Goal: Contribute content: Contribute content

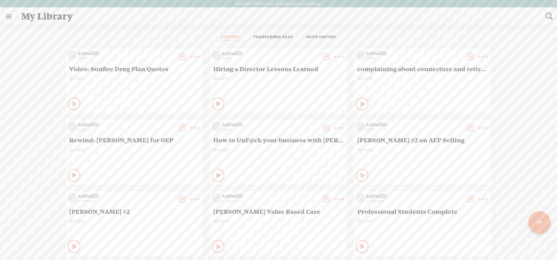
click at [550, 14] on t at bounding box center [549, 16] width 8 height 8
type input "huston"
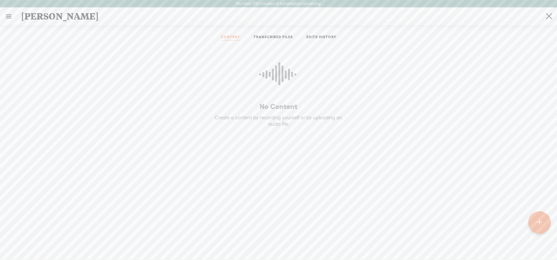
click at [541, 219] on t at bounding box center [538, 222] width 5 height 14
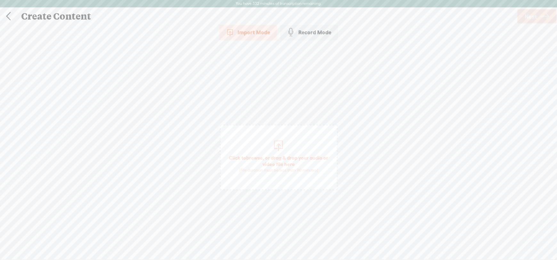
click at [278, 158] on span "Click to browse , or drag & drop your audio or video file here (File duration m…" at bounding box center [279, 163] width 116 height 25
click at [534, 13] on span "Next" at bounding box center [531, 16] width 12 height 16
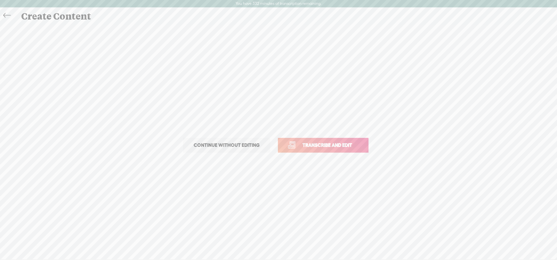
click at [330, 144] on span "Transcribe and edit" at bounding box center [327, 144] width 63 height 7
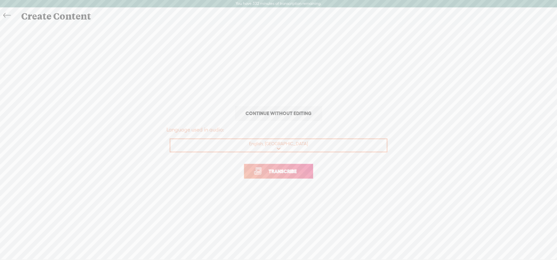
click at [284, 172] on span "Transcribe" at bounding box center [283, 170] width 42 height 7
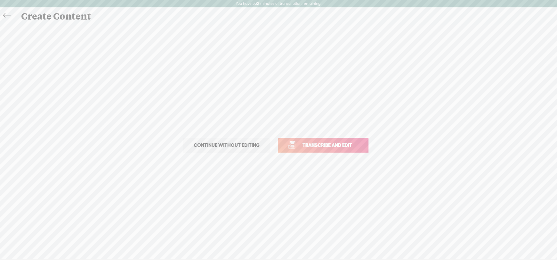
click at [3, 17] on icon at bounding box center [6, 15] width 7 height 14
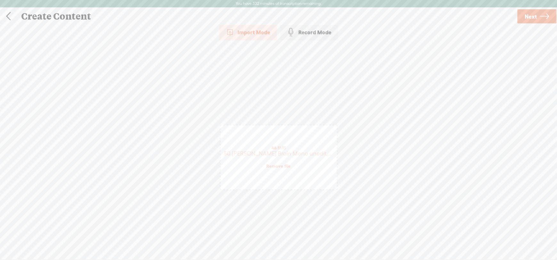
click at [9, 15] on link at bounding box center [8, 16] width 16 height 17
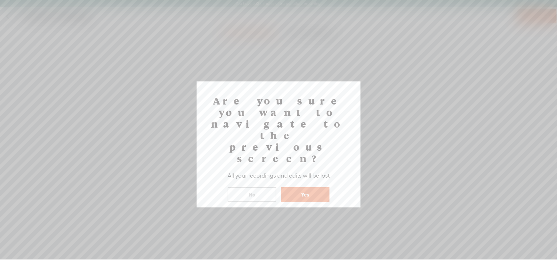
click at [302, 187] on button "Yes" at bounding box center [305, 194] width 49 height 15
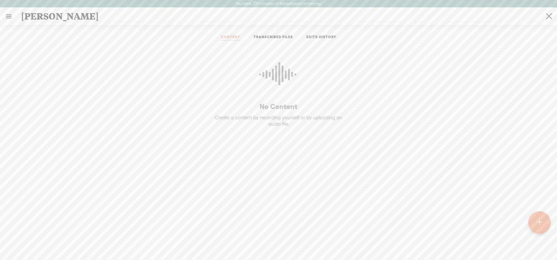
click at [9, 17] on link at bounding box center [8, 16] width 17 height 17
click at [33, 133] on div "MY LIBRARY" at bounding box center [36, 135] width 29 height 5
click at [36, 135] on div "MY LIBRARY" at bounding box center [36, 135] width 29 height 5
click at [25, 23] on icon at bounding box center [20, 20] width 12 height 14
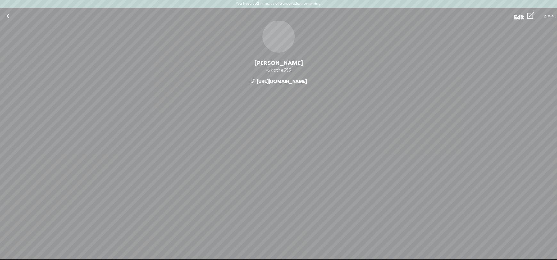
click at [9, 15] on link at bounding box center [8, 16] width 16 height 17
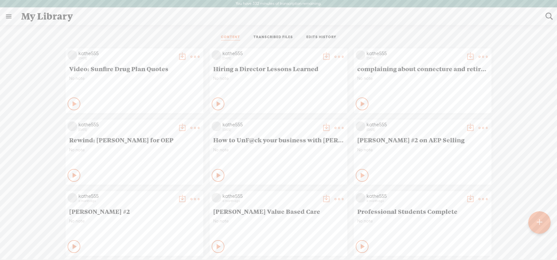
click at [269, 36] on link "TRANSCRIBED FILES" at bounding box center [272, 38] width 39 height 6
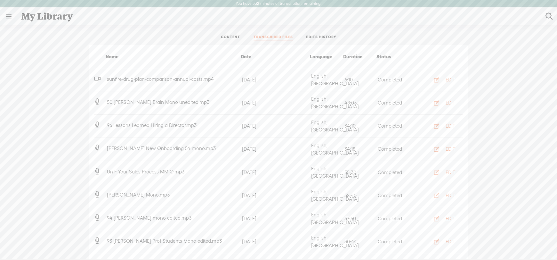
click at [175, 99] on span "50 [PERSON_NAME] Brain Mono unedited.mp3" at bounding box center [158, 101] width 105 height 5
click at [446, 100] on div "EDIT" at bounding box center [451, 103] width 10 height 6
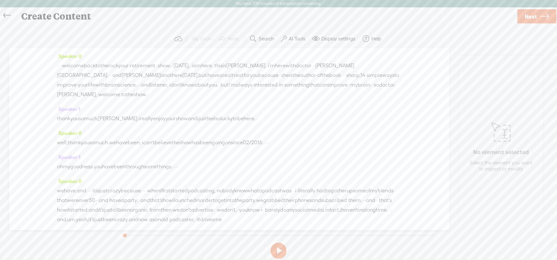
click at [57, 141] on span "well," at bounding box center [62, 143] width 11 height 10
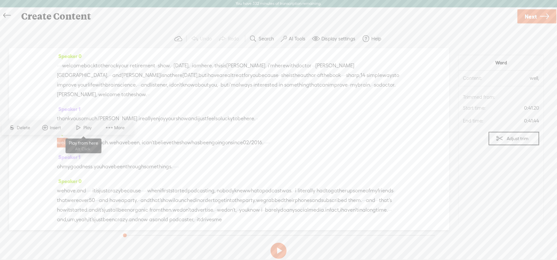
click at [83, 125] on span at bounding box center [79, 128] width 10 height 12
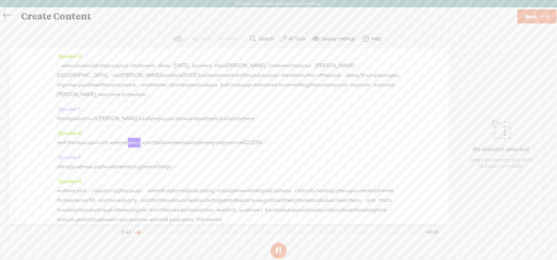
drag, startPoint x: 274, startPoint y: 247, endPoint x: 265, endPoint y: 241, distance: 10.8
click at [273, 247] on button at bounding box center [278, 250] width 16 height 16
click at [71, 132] on span "Speaker 0" at bounding box center [69, 133] width 25 height 6
click at [89, 164] on span "Rename Current Speaker" at bounding box center [92, 164] width 64 height 14
type input "[PERSON_NAME]"
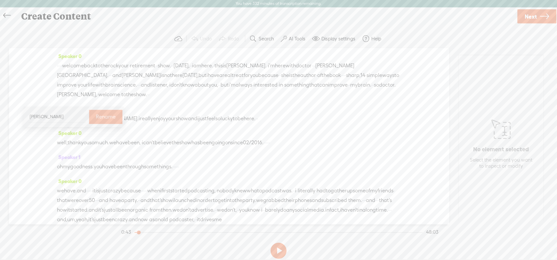
click at [98, 117] on label "Rename" at bounding box center [106, 116] width 20 height 13
click at [58, 117] on span "thank" at bounding box center [63, 119] width 13 height 10
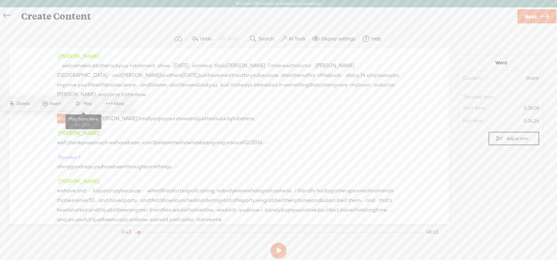
click at [86, 102] on span "Play" at bounding box center [88, 103] width 10 height 6
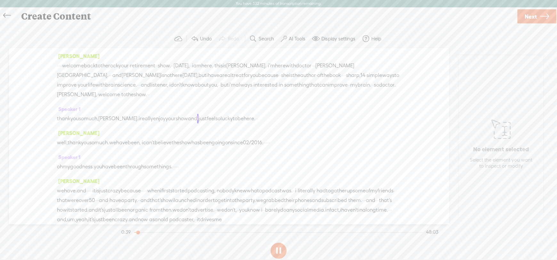
click at [276, 247] on button at bounding box center [278, 250] width 16 height 16
click at [64, 106] on span "Speaker 1" at bounding box center [68, 109] width 23 height 6
click at [78, 139] on span "Rename Current Speaker" at bounding box center [92, 140] width 64 height 14
type input "[PERSON_NAME]"
click at [99, 90] on label "Rename" at bounding box center [105, 92] width 20 height 13
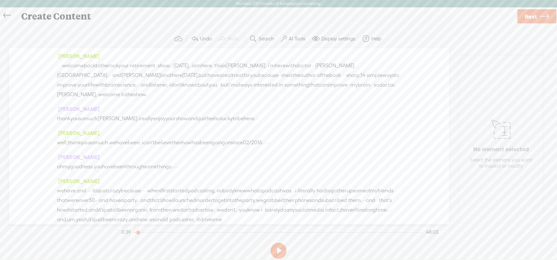
click at [63, 54] on span "[PERSON_NAME]" at bounding box center [78, 56] width 43 height 6
click at [232, 78] on span "treat" at bounding box center [238, 75] width 12 height 10
click at [236, 56] on span at bounding box center [232, 60] width 10 height 12
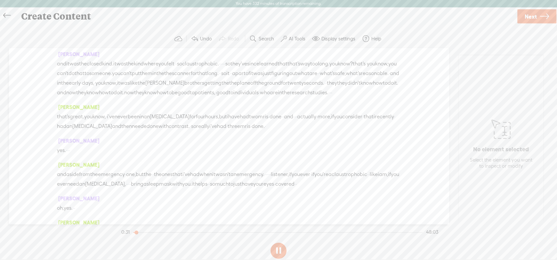
scroll to position [512, 0]
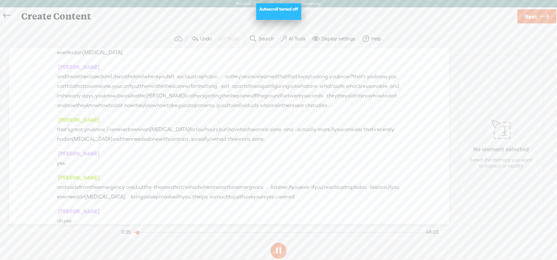
drag, startPoint x: 529, startPoint y: 82, endPoint x: 521, endPoint y: 80, distance: 7.8
click at [528, 82] on div "No element selected Select the element you want to inspect or modify" at bounding box center [500, 142] width 85 height 175
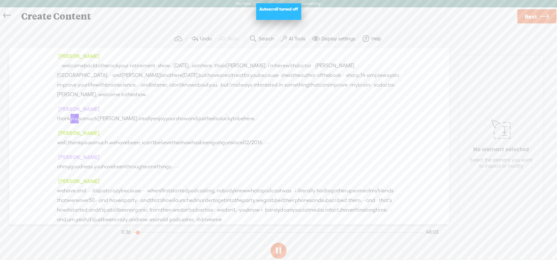
scroll to position [0, 0]
click at [278, 250] on button at bounding box center [278, 250] width 16 height 16
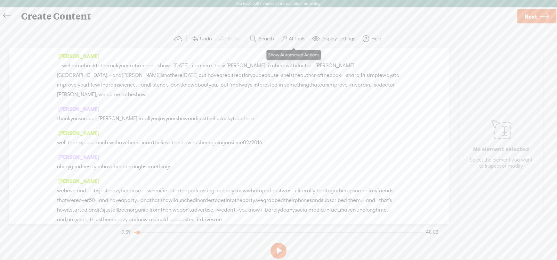
click at [296, 39] on label "AI Tools" at bounding box center [297, 39] width 17 height 6
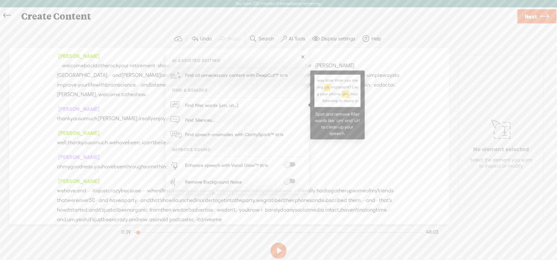
click at [213, 104] on span "Find filler words (um, uh...)" at bounding box center [212, 105] width 58 height 14
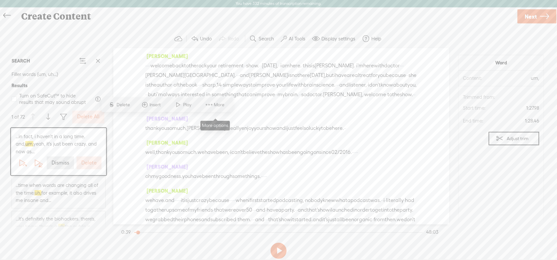
scroll to position [139, 0]
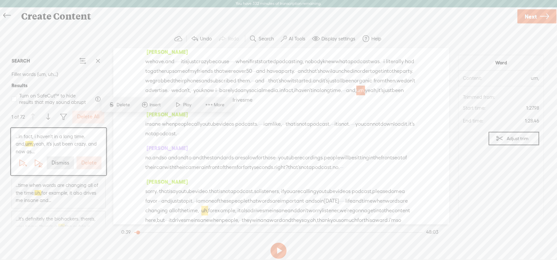
click at [88, 117] on label "Delete All" at bounding box center [88, 116] width 22 height 7
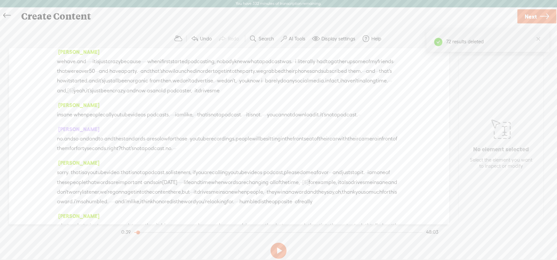
click at [296, 38] on label "AI Tools" at bounding box center [297, 39] width 17 height 6
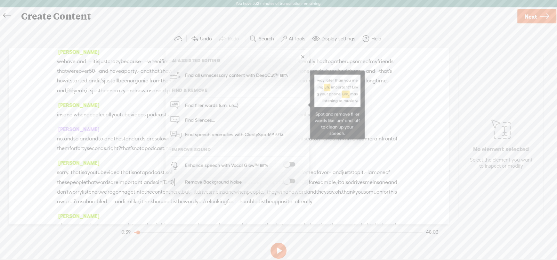
click at [203, 100] on span "Find filler words (um, uh...)" at bounding box center [212, 105] width 58 height 14
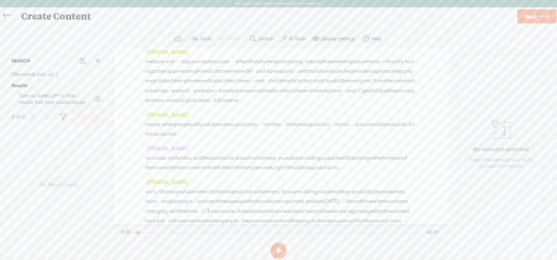
scroll to position [0, 0]
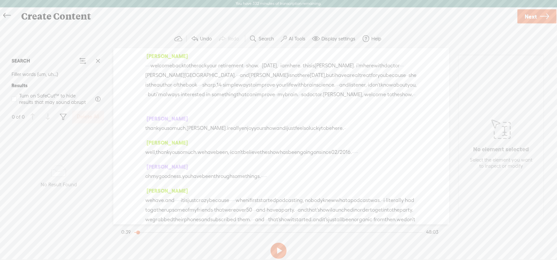
click at [298, 36] on label "AI Tools" at bounding box center [297, 39] width 17 height 6
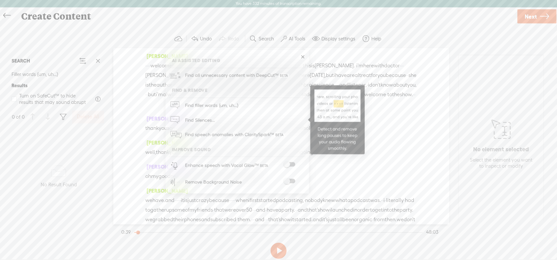
click at [205, 118] on span "Find Silences..." at bounding box center [200, 120] width 34 height 14
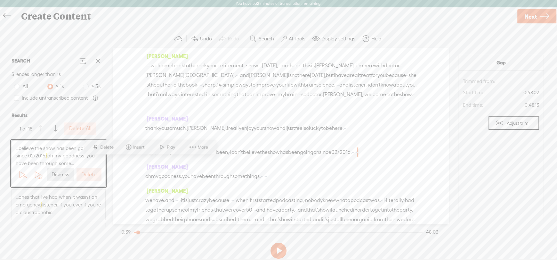
click at [232, 115] on div "[PERSON_NAME] thank you so much, [PERSON_NAME]. i really enjoy your show and i …" at bounding box center [280, 126] width 271 height 24
click at [44, 151] on span "...believe the show has been going on since 02/2016. · oh my goodness. you have…" at bounding box center [59, 155] width 86 height 23
click at [89, 174] on label "Delete" at bounding box center [88, 174] width 15 height 7
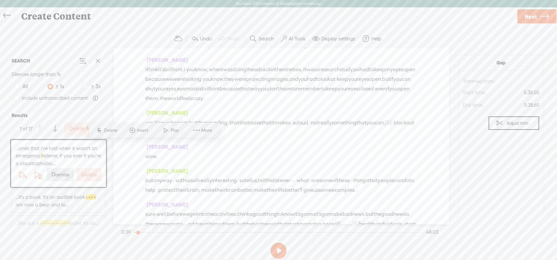
scroll to position [770, 0]
drag, startPoint x: 155, startPoint y: 146, endPoint x: 146, endPoint y: 146, distance: 9.0
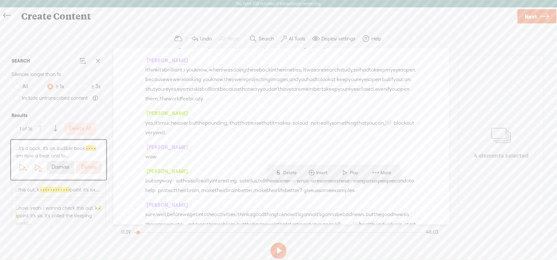
scroll to position [2067, 0]
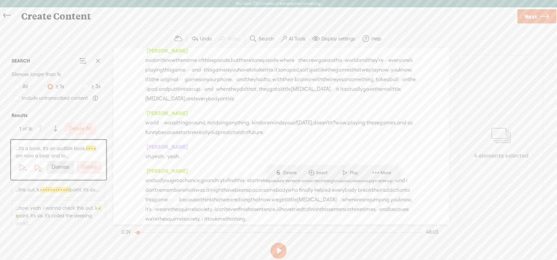
click at [60, 193] on span "...this out. k. · · · · · · · · · · · · point. it's six...." at bounding box center [58, 190] width 84 height 8
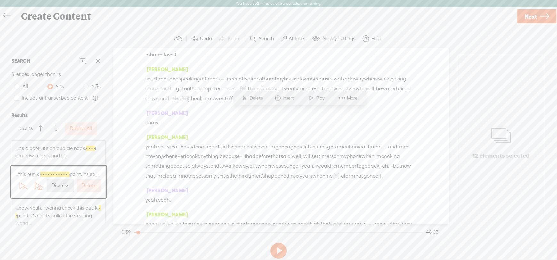
scroll to position [2510, 0]
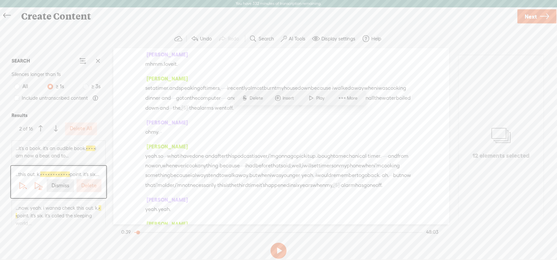
click at [211, 98] on span "Play" at bounding box center [212, 98] width 10 height 6
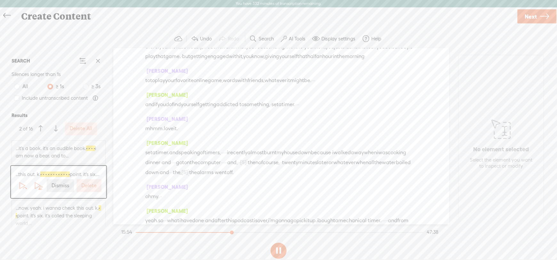
scroll to position [2478, 0]
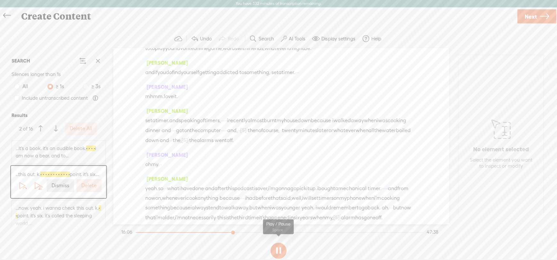
click at [276, 251] on button at bounding box center [278, 250] width 16 height 16
drag, startPoint x: 224, startPoint y: 143, endPoint x: 214, endPoint y: 178, distance: 36.2
click at [214, 178] on div "[PERSON_NAME] · · · · welcome back to the rock your · retirement · · show. · · …" at bounding box center [280, 136] width 335 height 176
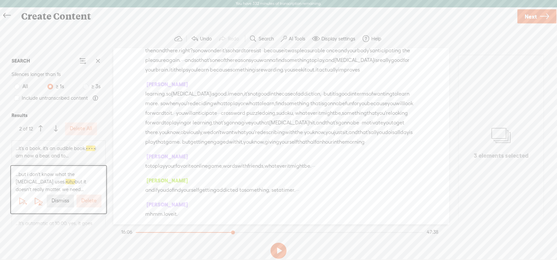
scroll to position [2460, 0]
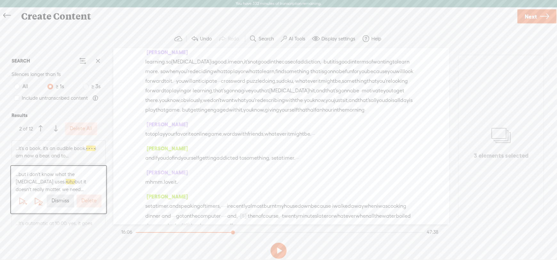
drag, startPoint x: 352, startPoint y: 164, endPoint x: 221, endPoint y: 167, distance: 130.6
click at [221, 167] on div "[PERSON_NAME] · · · · welcome back to the rock your · retirement · · show. · · …" at bounding box center [280, 136] width 335 height 176
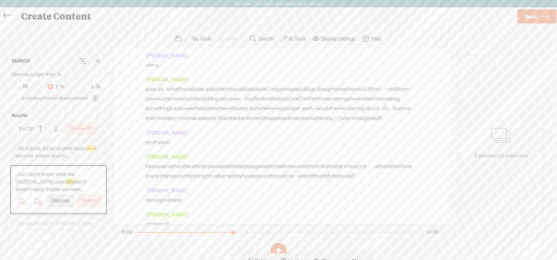
scroll to position [2438, 0]
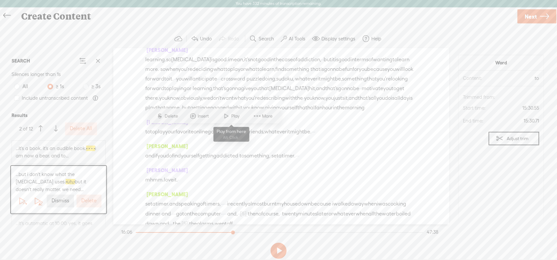
drag, startPoint x: 234, startPoint y: 115, endPoint x: 378, endPoint y: 116, distance: 144.7
click at [234, 115] on span "Play" at bounding box center [236, 116] width 10 height 6
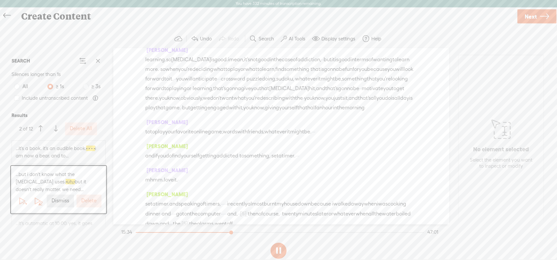
click at [280, 252] on button at bounding box center [278, 250] width 16 height 16
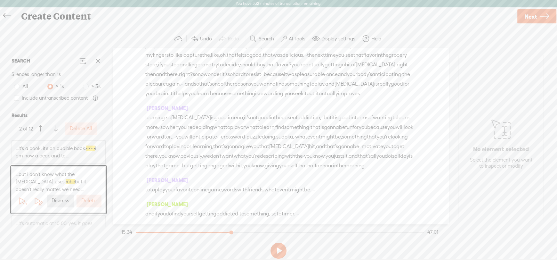
drag, startPoint x: 375, startPoint y: 154, endPoint x: 178, endPoint y: 167, distance: 197.6
click at [275, 115] on span "Play" at bounding box center [279, 116] width 10 height 6
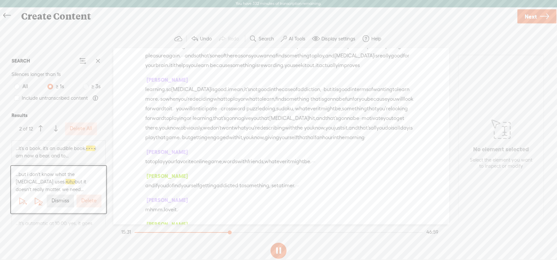
scroll to position [2470, 0]
click at [276, 250] on button at bounding box center [278, 250] width 16 height 16
drag, startPoint x: 186, startPoint y: 123, endPoint x: 162, endPoint y: 123, distance: 24.6
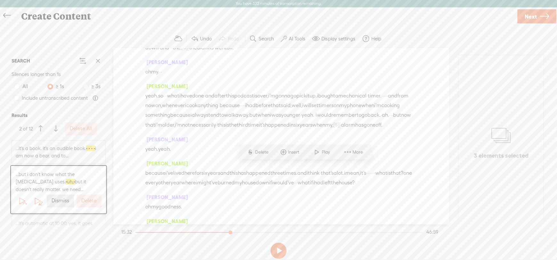
scroll to position [2438, 0]
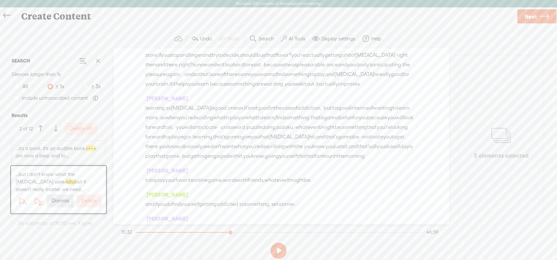
click at [254, 116] on span "Play" at bounding box center [259, 116] width 10 height 6
click at [277, 245] on button at bounding box center [278, 250] width 16 height 16
click at [58, 167] on label "Dismiss" at bounding box center [61, 168] width 18 height 7
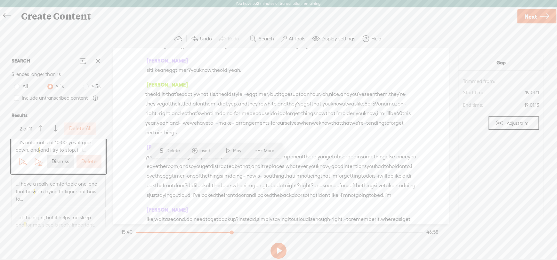
scroll to position [2893, 0]
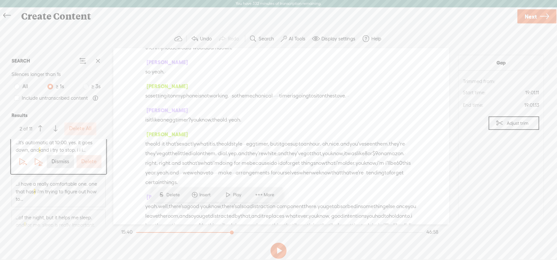
click at [68, 186] on span "...i have a really comfortable one. one that has · i i'm trying to figure out h…" at bounding box center [59, 191] width 86 height 23
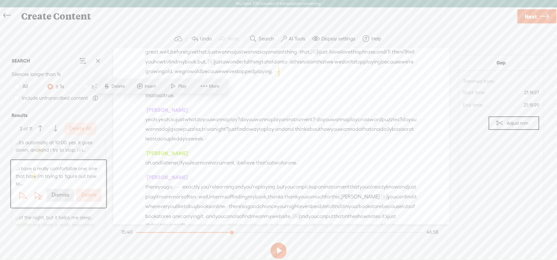
scroll to position [3417, 0]
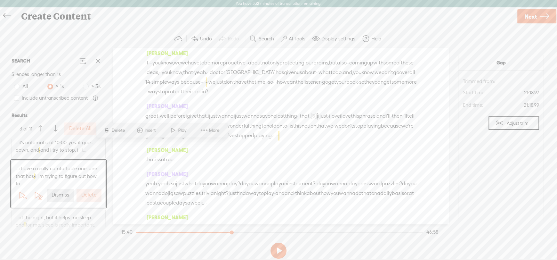
click at [534, 16] on span "Next" at bounding box center [531, 16] width 12 height 16
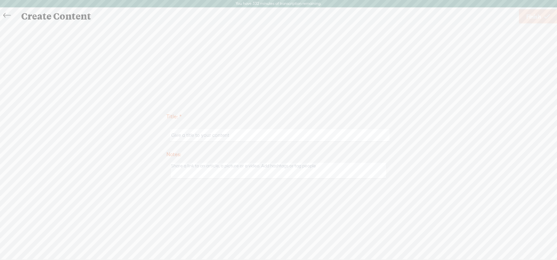
click at [195, 135] on input "text" at bounding box center [279, 135] width 219 height 12
type input "[PERSON_NAME]"
click at [533, 17] on span "Finish" at bounding box center [533, 16] width 15 height 16
